Goal: Task Accomplishment & Management: Manage account settings

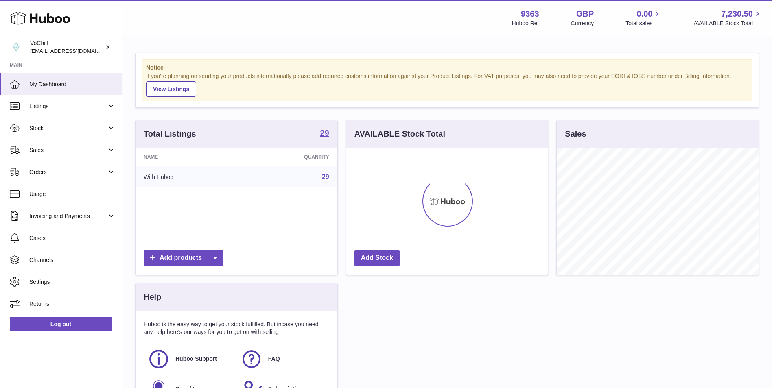
scroll to position [127, 202]
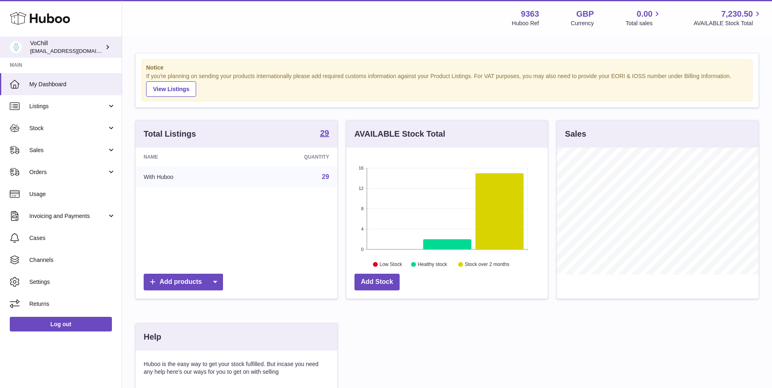
click at [64, 52] on span "[EMAIL_ADDRESS][DOMAIN_NAME]" at bounding box center [75, 51] width 90 height 7
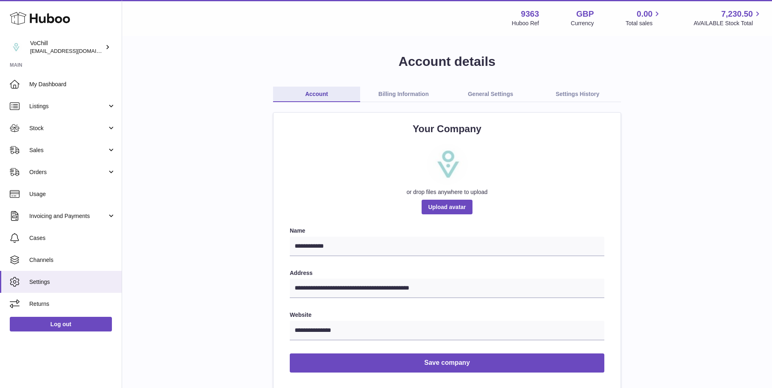
click at [391, 90] on link "Billing Information" at bounding box center [403, 94] width 87 height 15
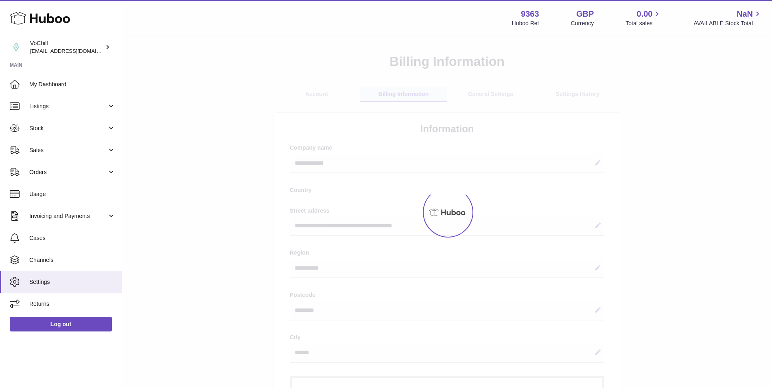
select select "**"
